Goal: Download file/media

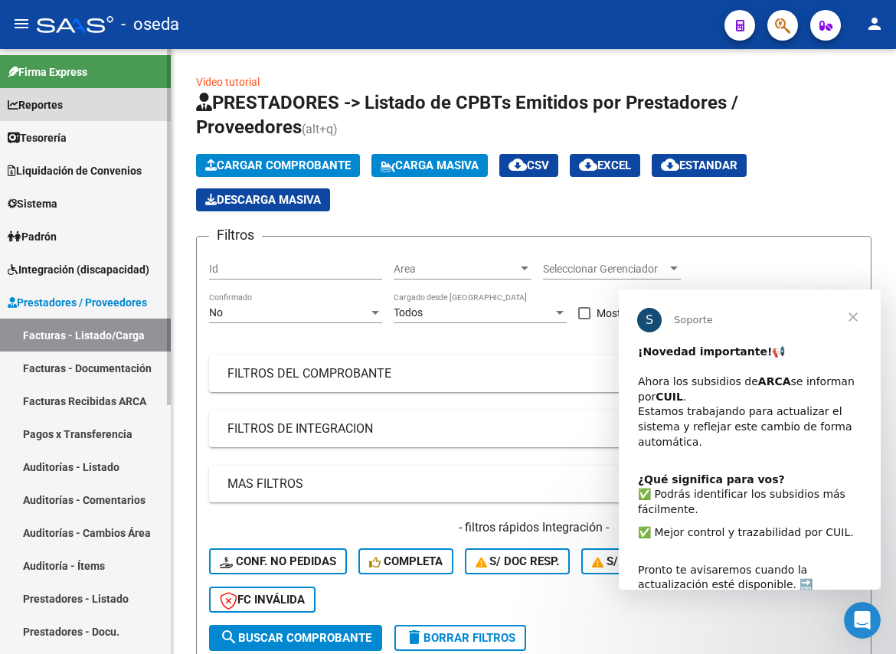
click at [37, 103] on span "Reportes" at bounding box center [35, 104] width 55 height 17
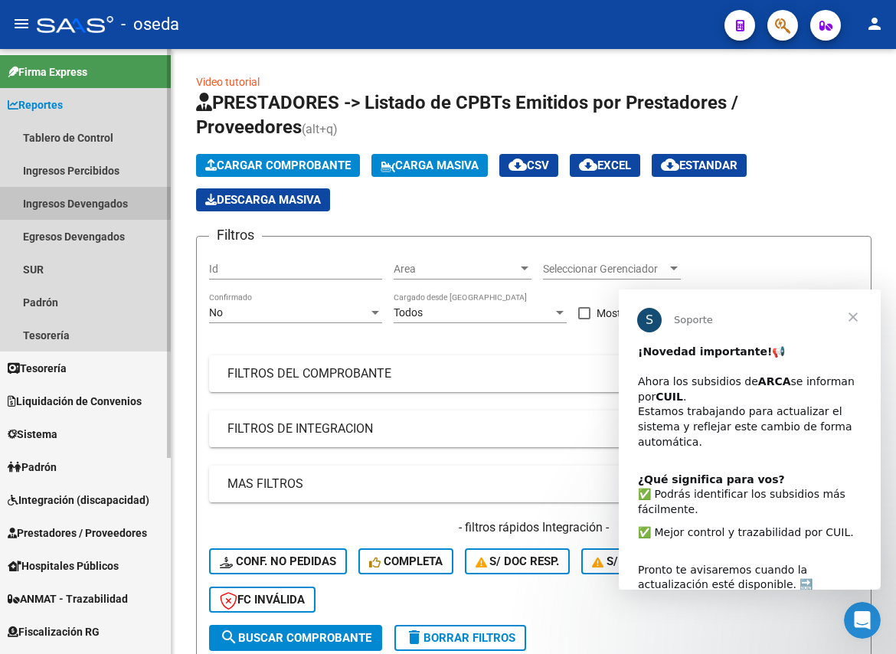
click at [83, 198] on link "Ingresos Devengados" at bounding box center [85, 203] width 171 height 33
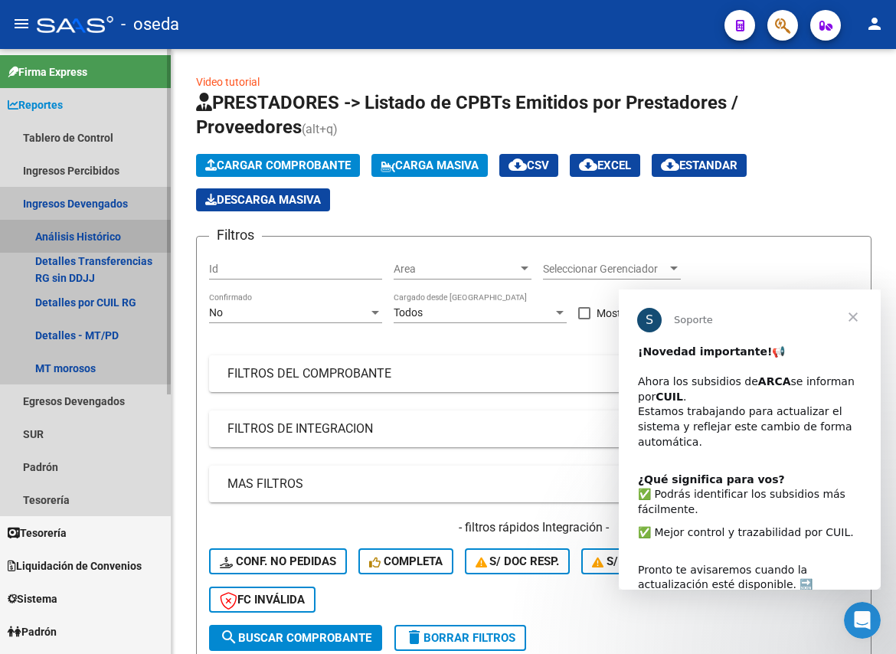
click at [83, 230] on link "Análisis Histórico" at bounding box center [85, 236] width 171 height 33
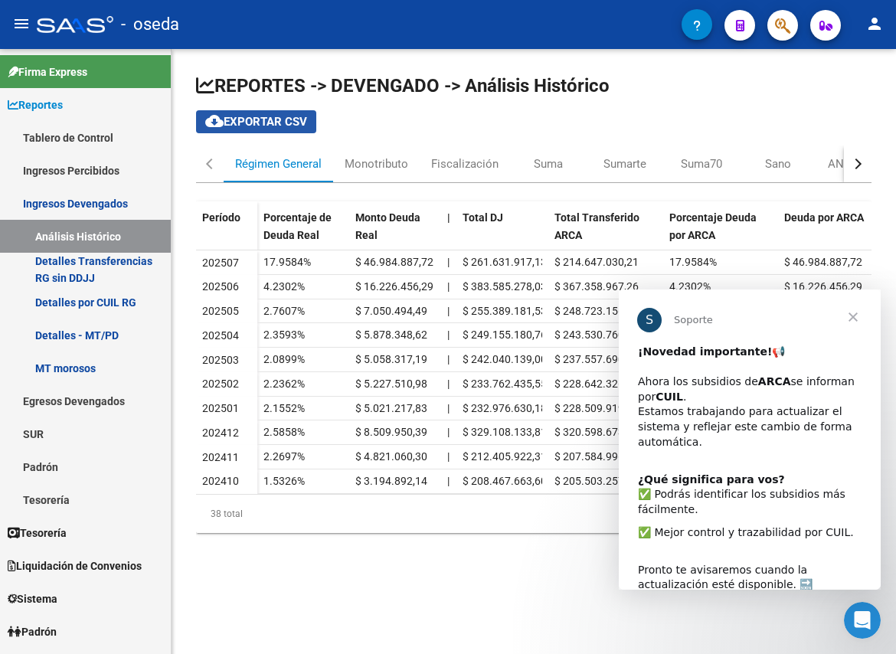
click at [265, 125] on span "cloud_download Exportar CSV" at bounding box center [256, 122] width 102 height 14
click at [405, 165] on div "Monotributo" at bounding box center [377, 163] width 64 height 17
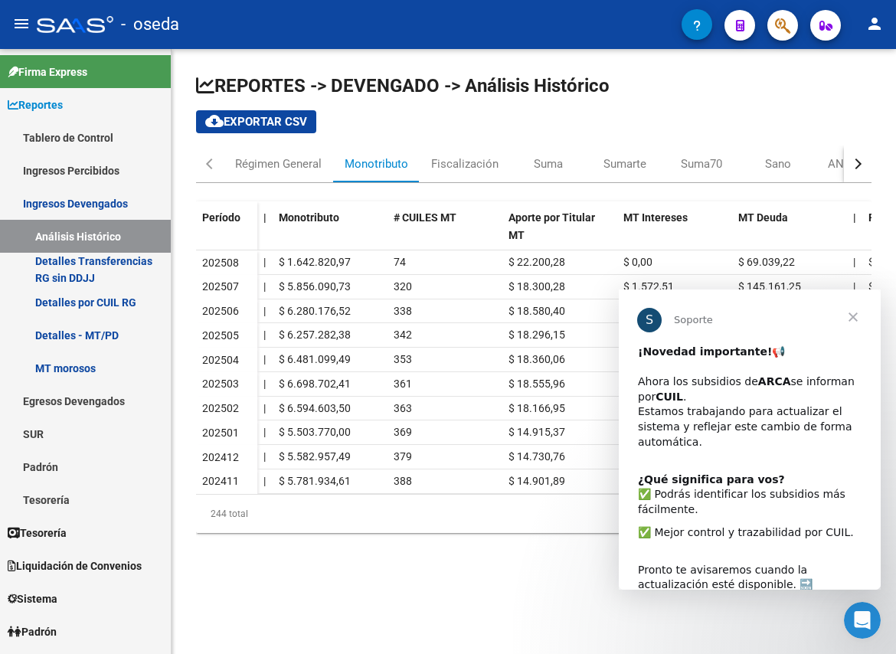
click at [851, 314] on span "Cerrar" at bounding box center [852, 316] width 55 height 55
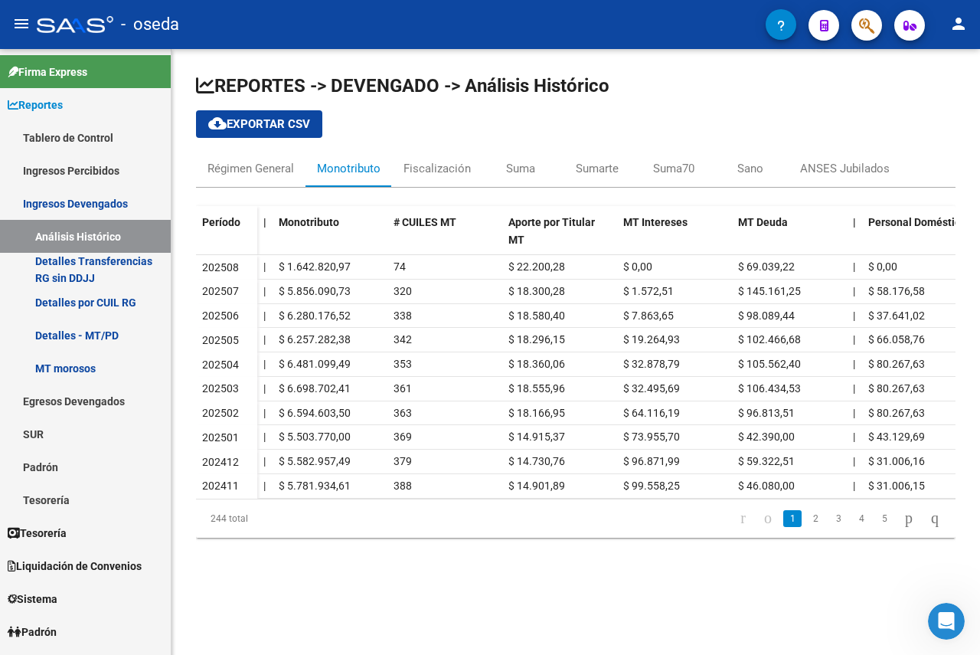
click at [284, 113] on button "cloud_download Exportar CSV" at bounding box center [259, 124] width 126 height 28
